Goal: Complete application form

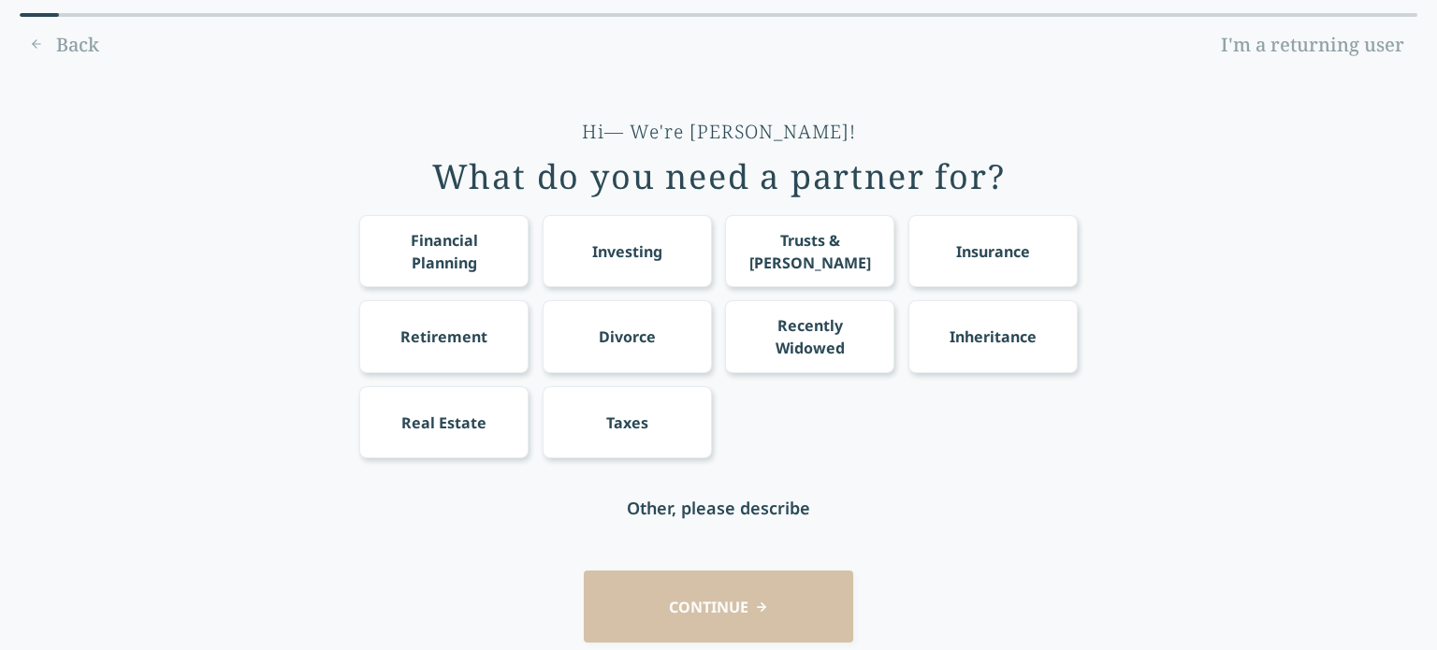
click at [442, 250] on div "Financial Planning" at bounding box center [444, 251] width 135 height 45
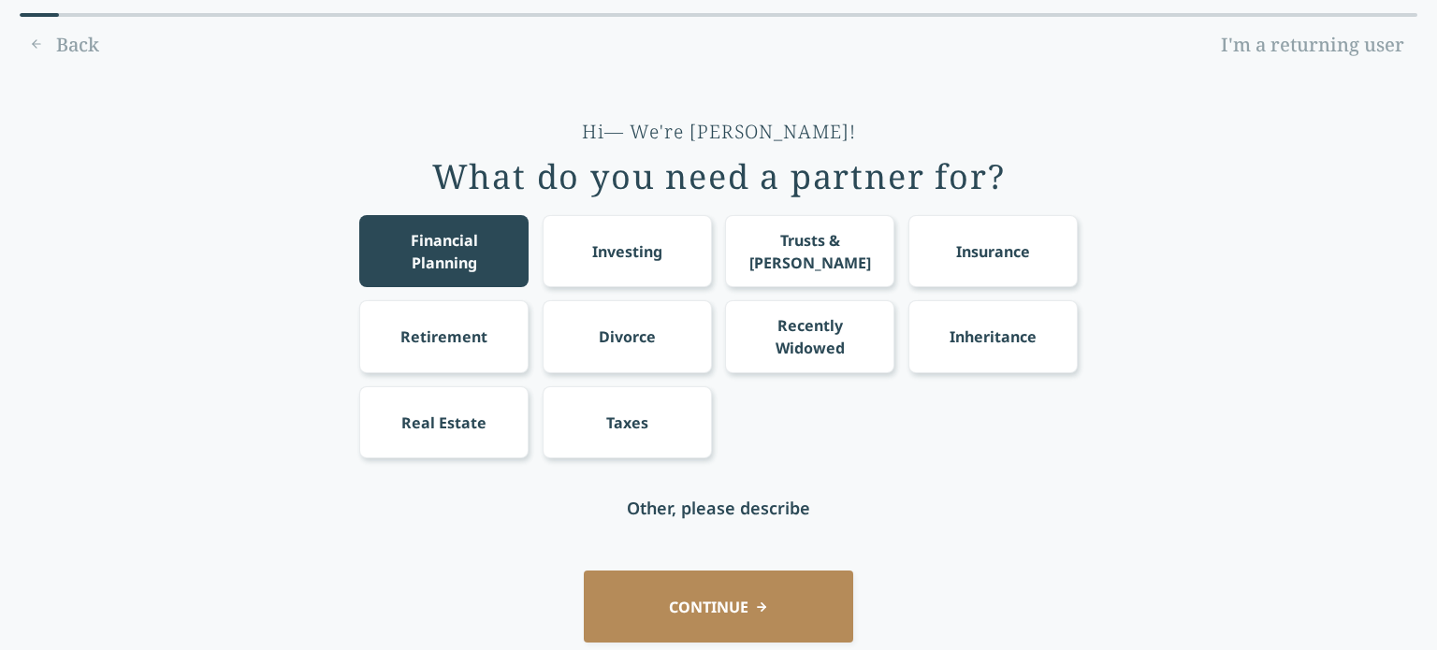
click at [447, 341] on div "Retirement" at bounding box center [444, 337] width 87 height 22
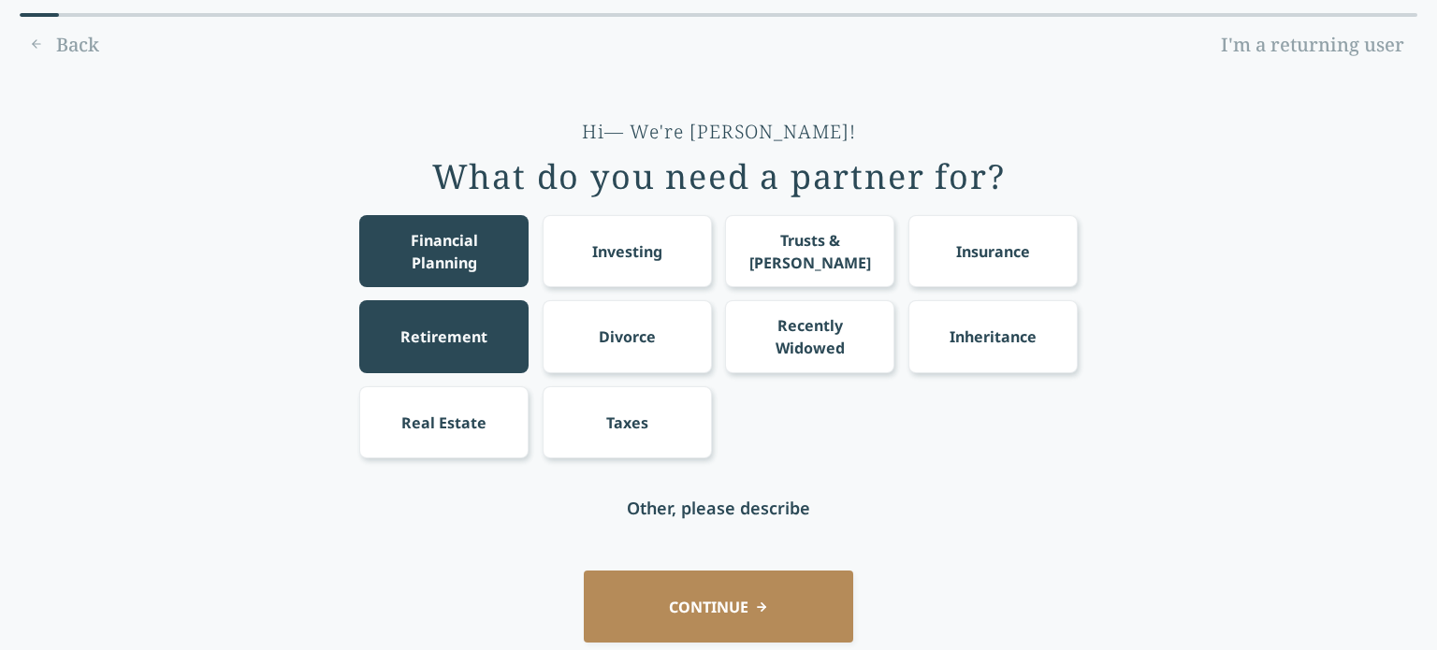
click at [642, 275] on div "Investing" at bounding box center [627, 251] width 169 height 72
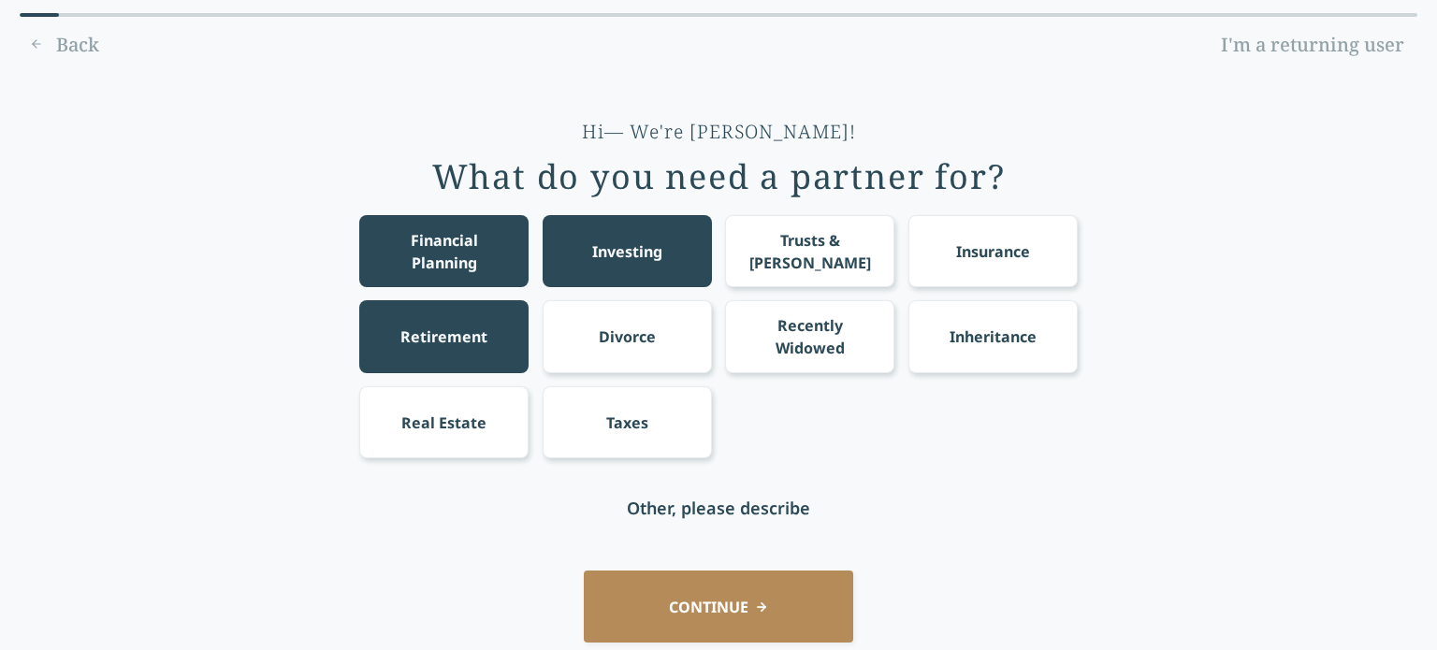
click at [627, 434] on div "Taxes" at bounding box center [627, 423] width 42 height 22
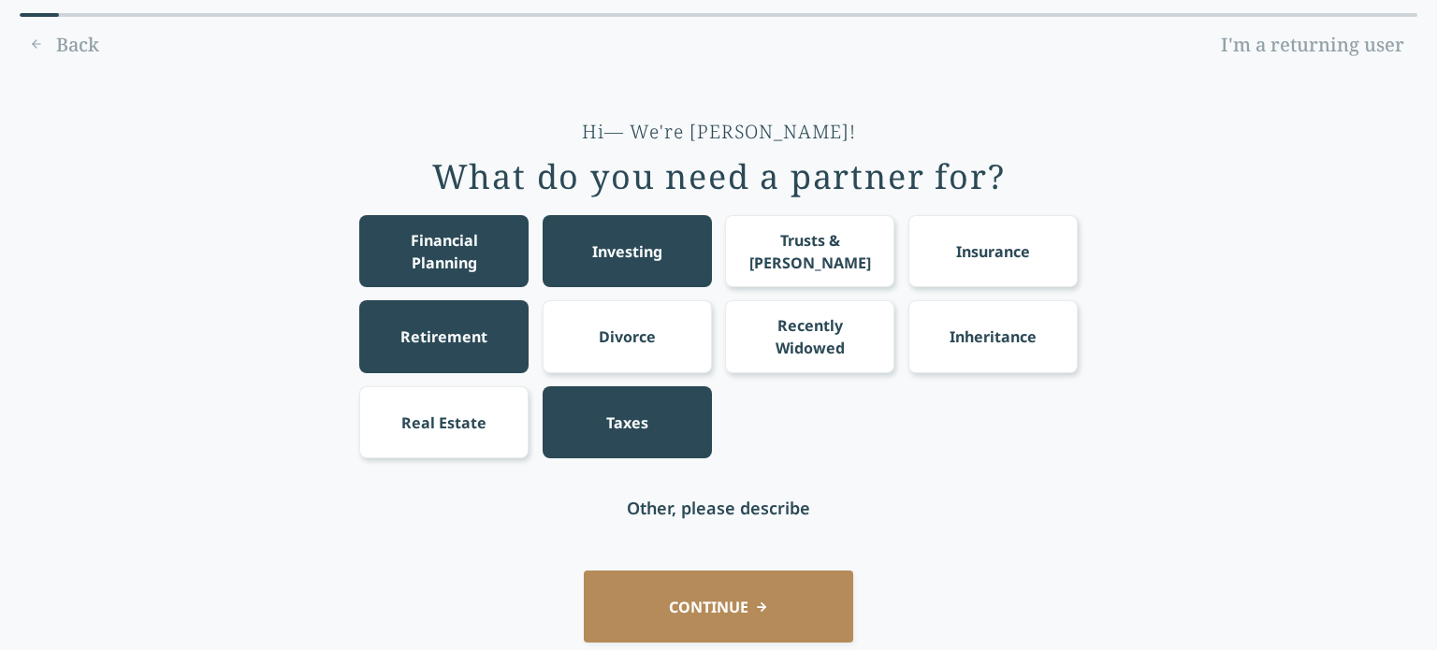
click at [801, 273] on div "Trusts & [PERSON_NAME]" at bounding box center [809, 251] width 169 height 72
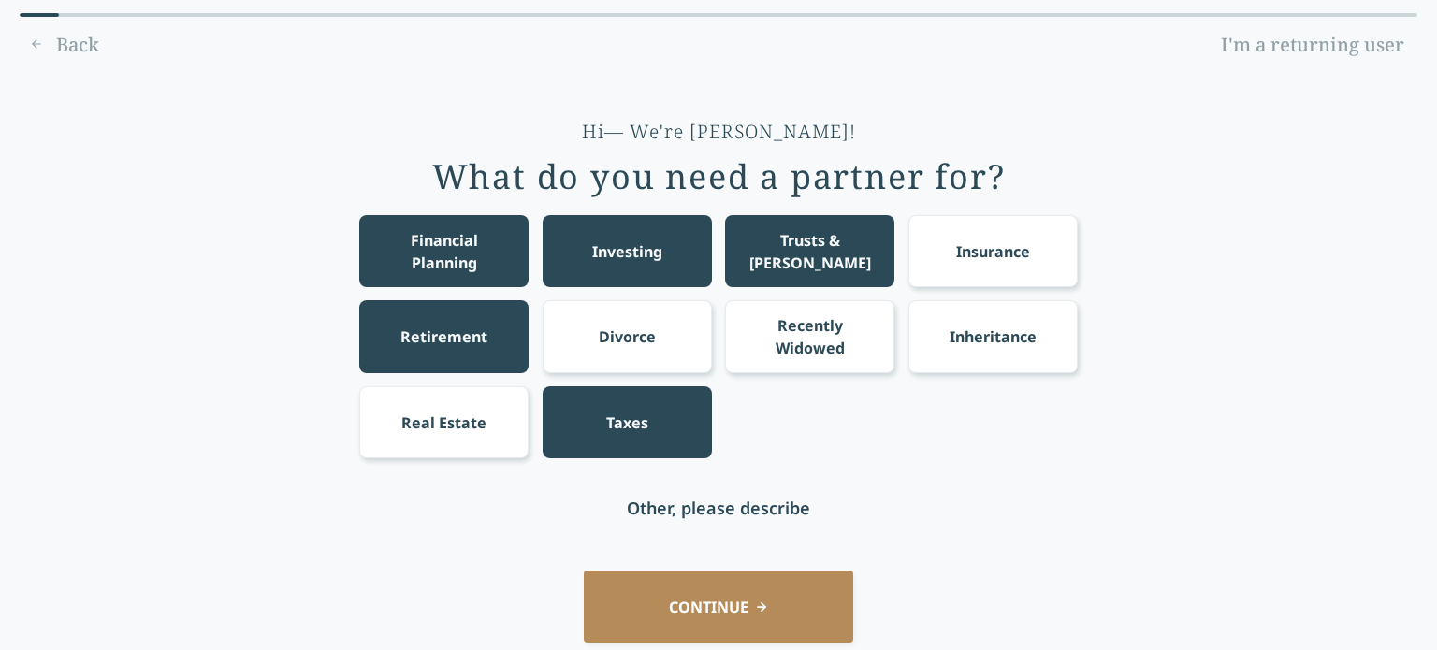
click at [692, 601] on button "CONTINUE" at bounding box center [719, 607] width 270 height 72
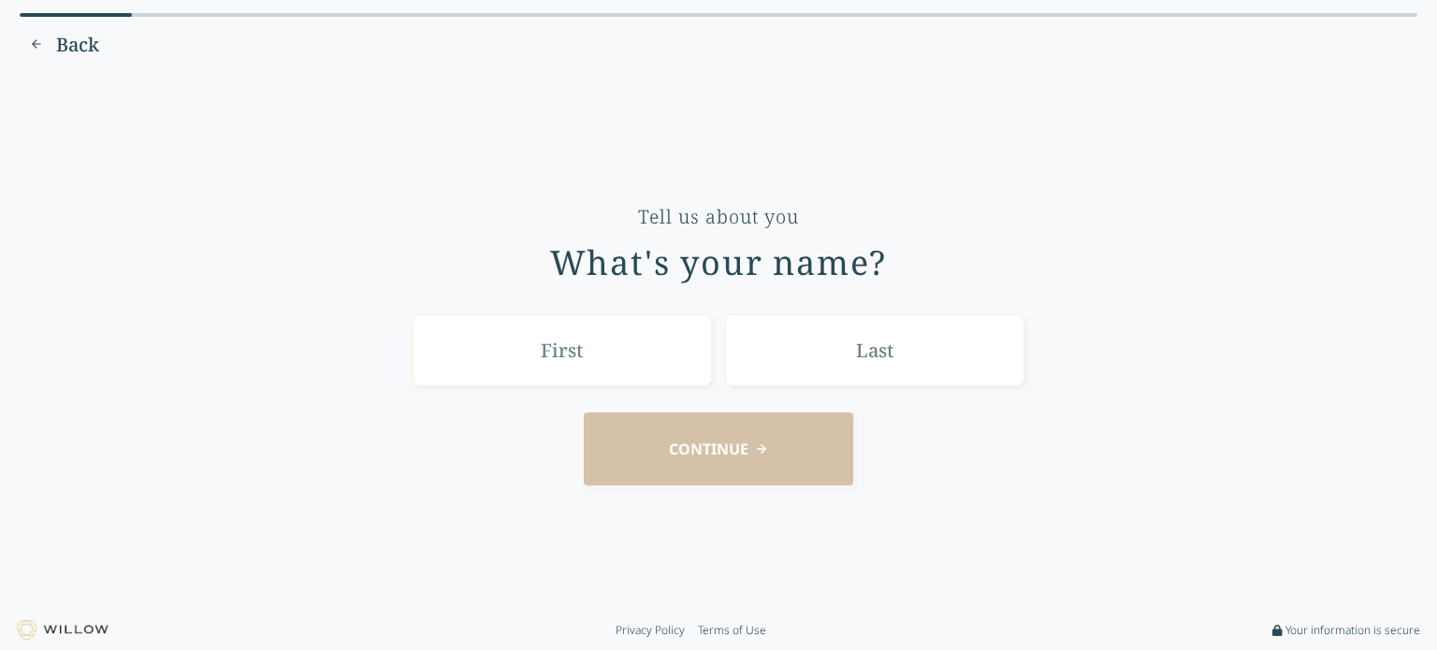
click at [641, 478] on div "CONTINUE" at bounding box center [718, 449] width 1385 height 72
click at [584, 351] on input "text" at bounding box center [562, 350] width 299 height 72
type input "[PERSON_NAME]"
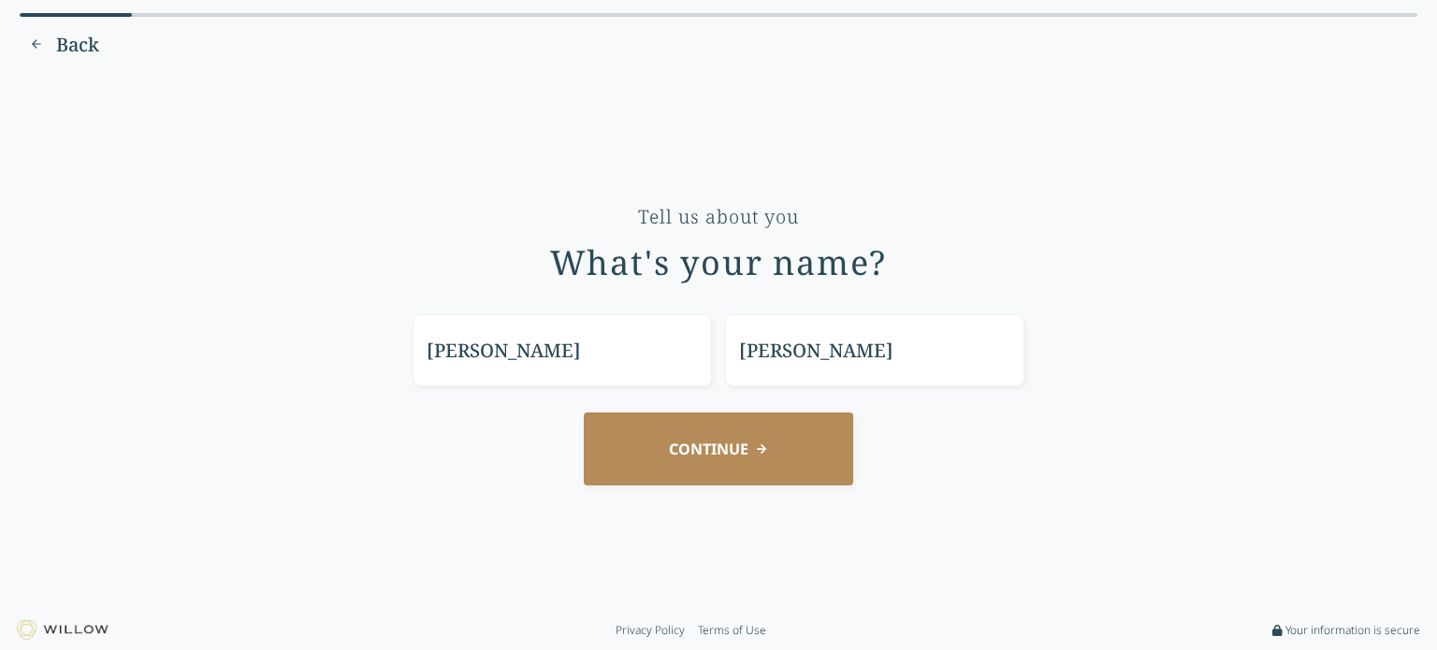
click at [801, 457] on button "CONTINUE" at bounding box center [719, 449] width 270 height 72
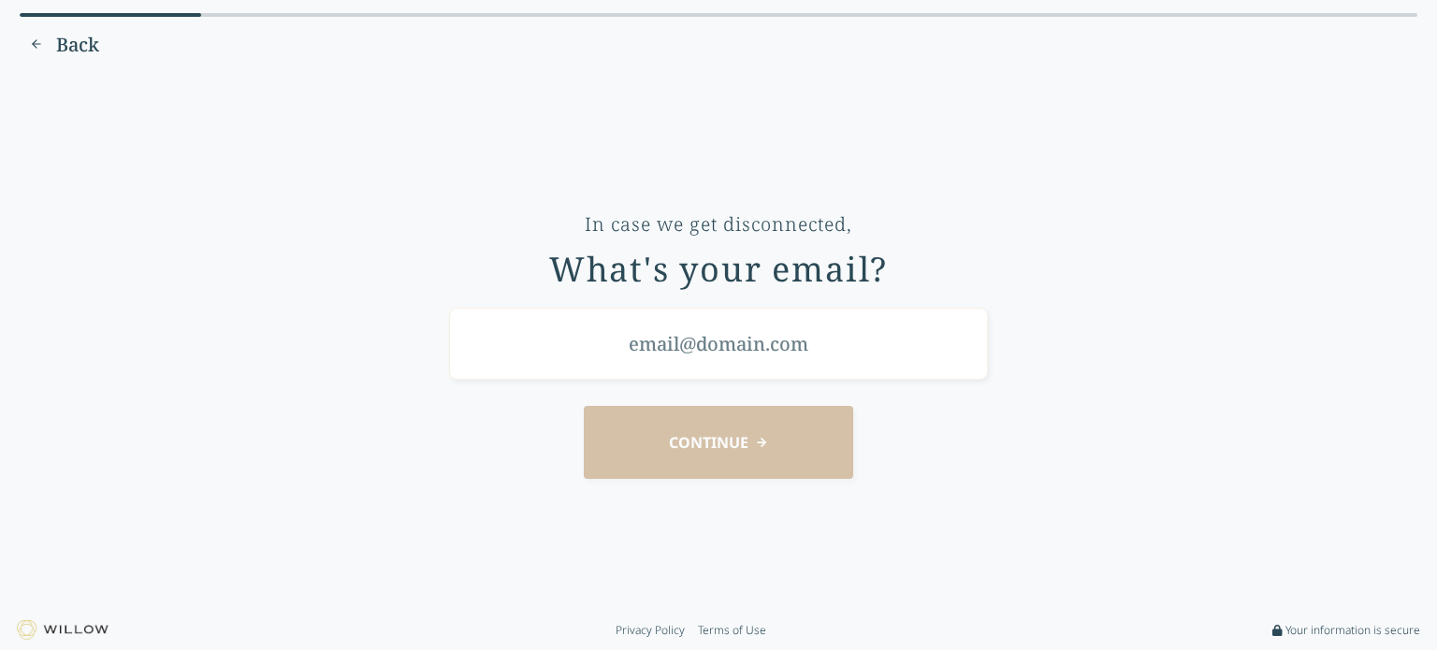
click at [85, 635] on img at bounding box center [63, 630] width 92 height 20
click at [76, 629] on img at bounding box center [63, 630] width 92 height 20
